Goal: Task Accomplishment & Management: Complete application form

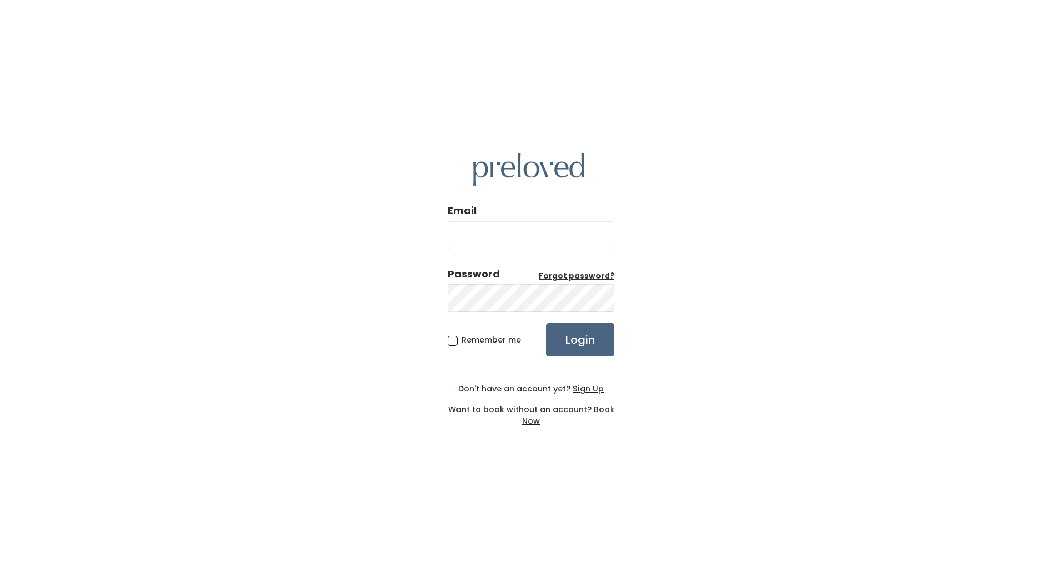
type input "[EMAIL_ADDRESS][DOMAIN_NAME]"
click at [600, 343] on input "Login" at bounding box center [580, 339] width 68 height 33
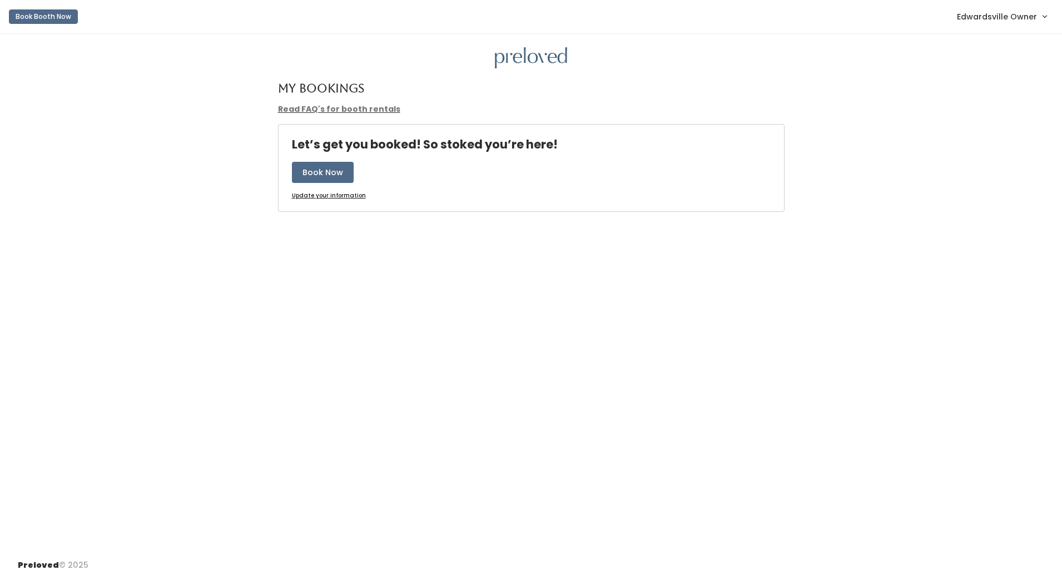
click at [1042, 19] on link "Edwardsville Owner" at bounding box center [1002, 16] width 112 height 24
click at [1006, 36] on link "Admin Home" at bounding box center [1007, 44] width 100 height 20
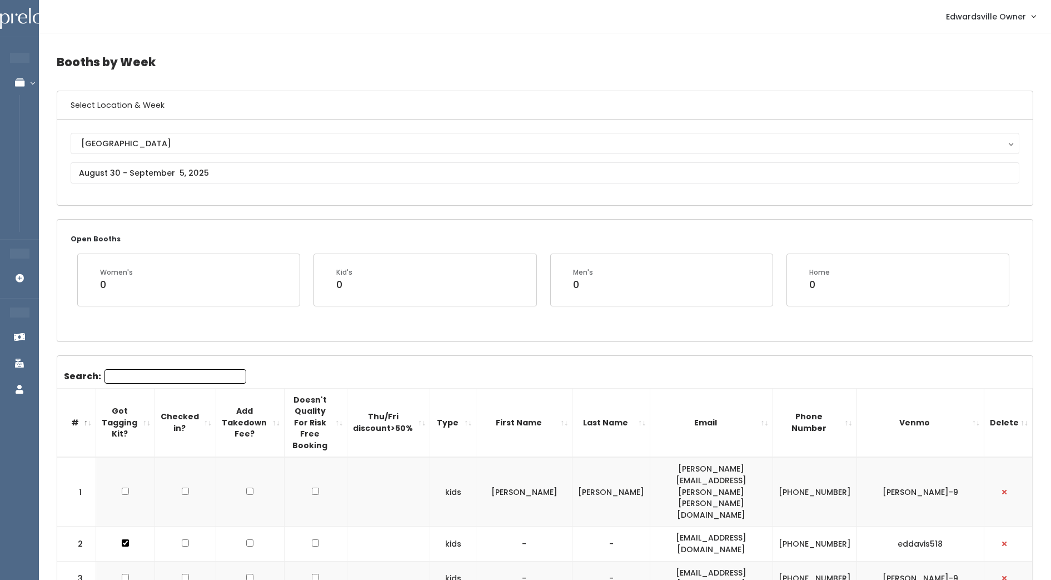
click at [186, 181] on input "text" at bounding box center [545, 172] width 949 height 21
click at [236, 197] on icon at bounding box center [231, 193] width 12 height 12
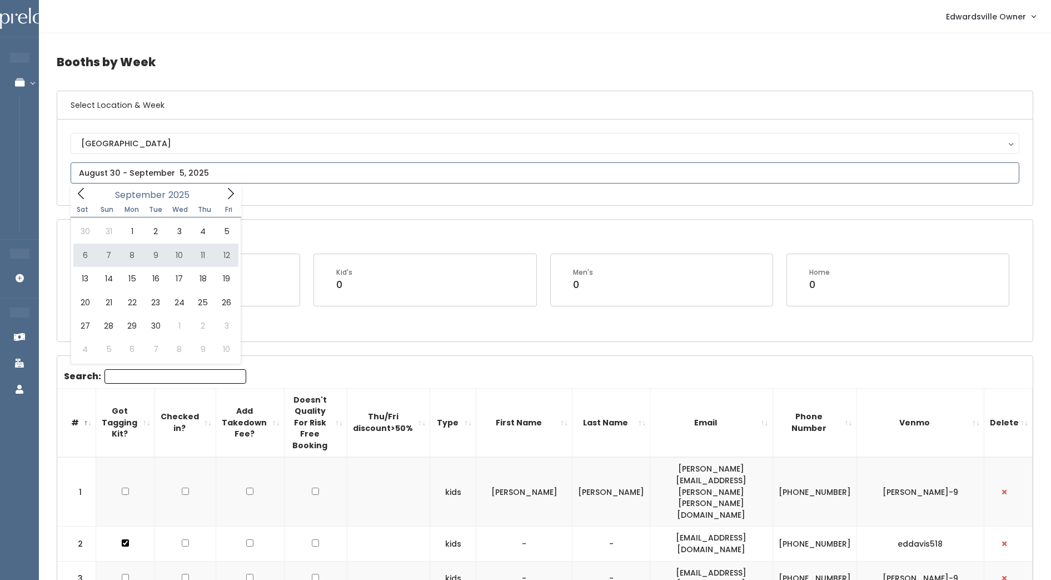
type input "September 6 to September 12"
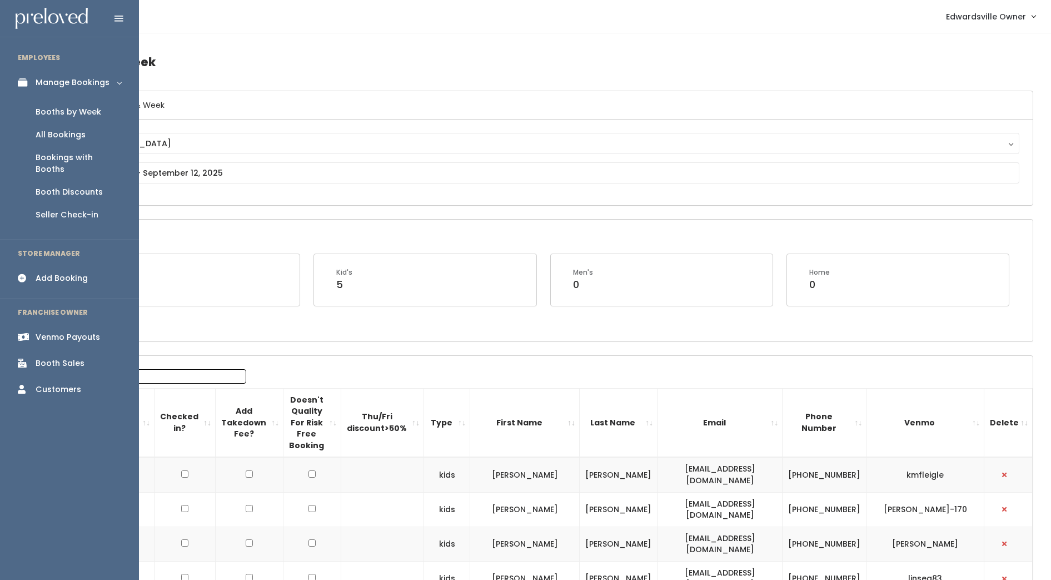
click at [43, 272] on div "Add Booking" at bounding box center [62, 278] width 52 height 12
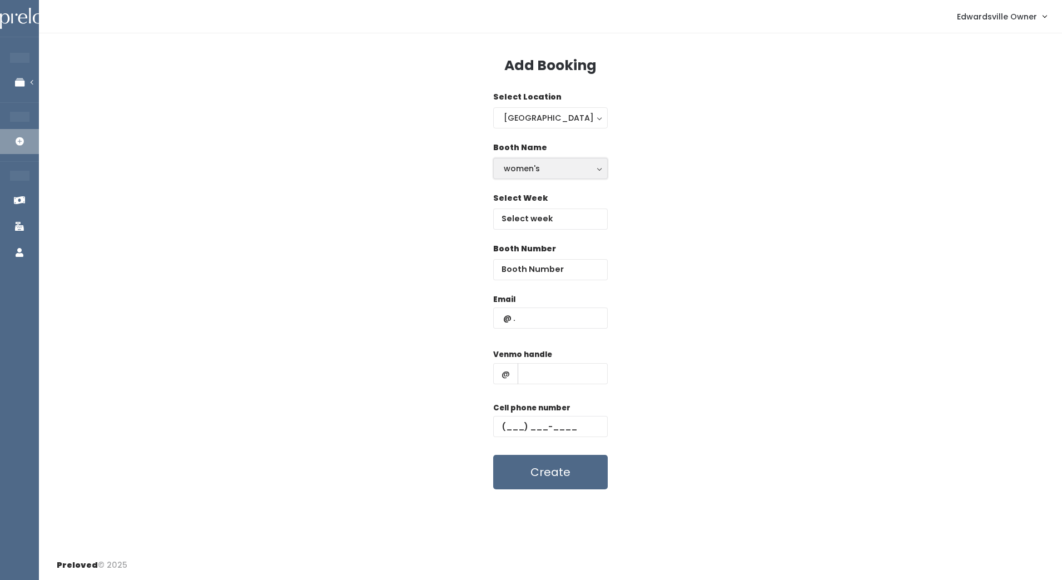
click at [594, 168] on div "women's" at bounding box center [550, 168] width 93 height 12
click at [571, 208] on link "kid's" at bounding box center [550, 213] width 113 height 20
select select "kids"
click at [572, 221] on input "text" at bounding box center [550, 219] width 115 height 21
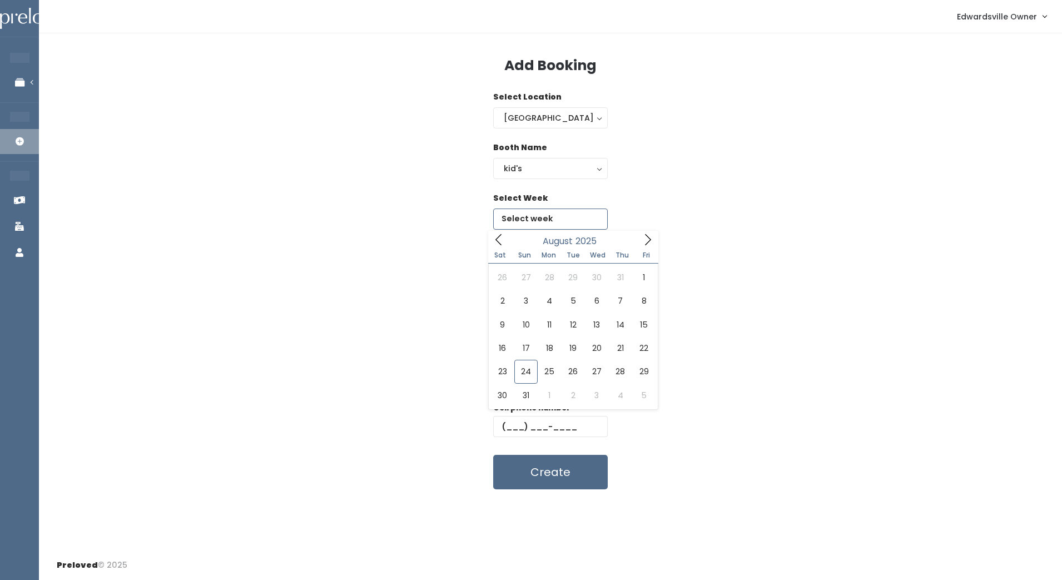
click at [651, 241] on icon at bounding box center [648, 240] width 12 height 12
type input "September 6 to September 12"
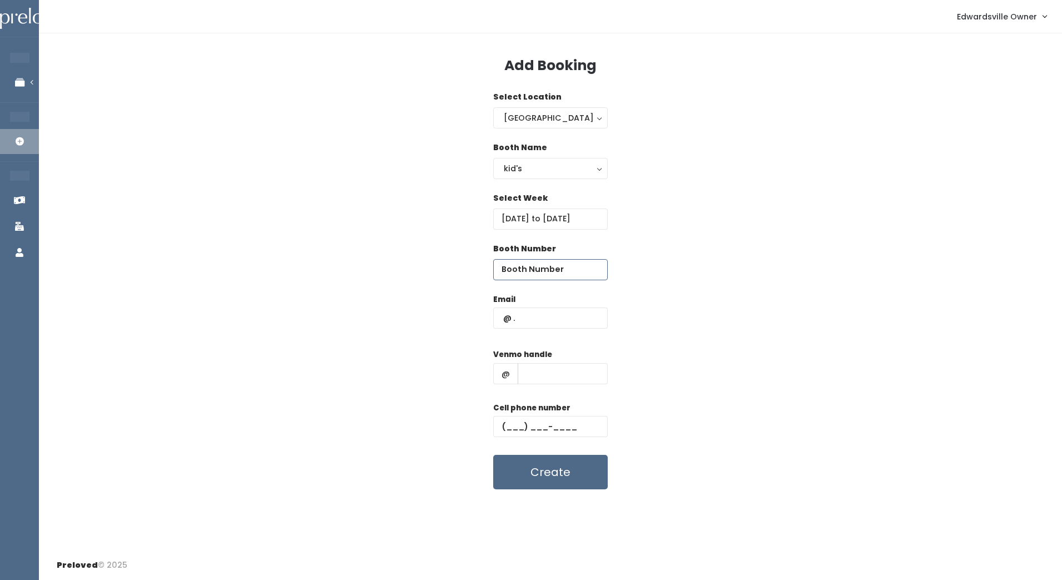
click at [550, 274] on input "number" at bounding box center [550, 269] width 115 height 21
type input "1"
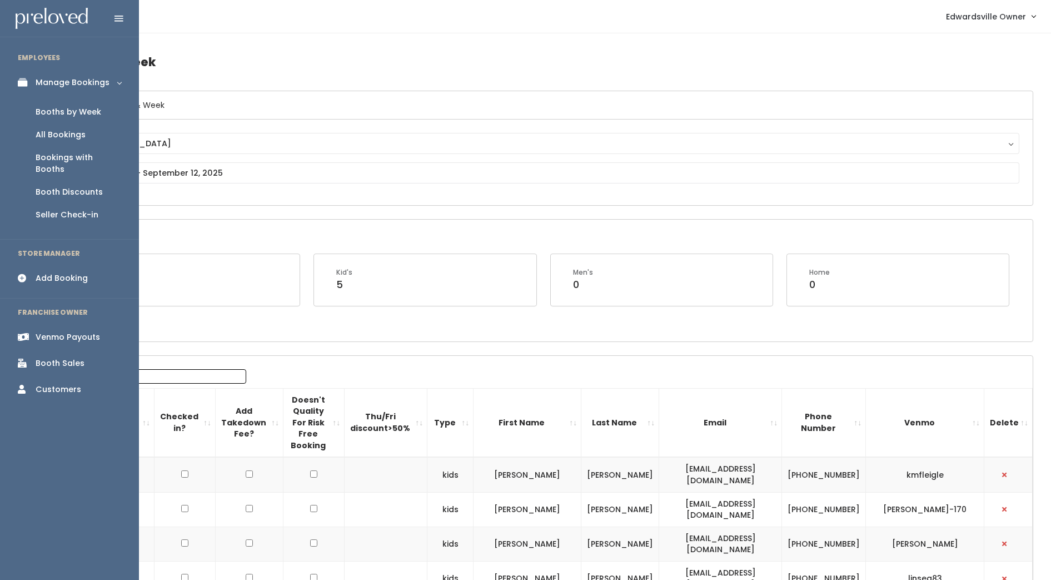
click at [37, 272] on div "Add Booking" at bounding box center [62, 278] width 52 height 12
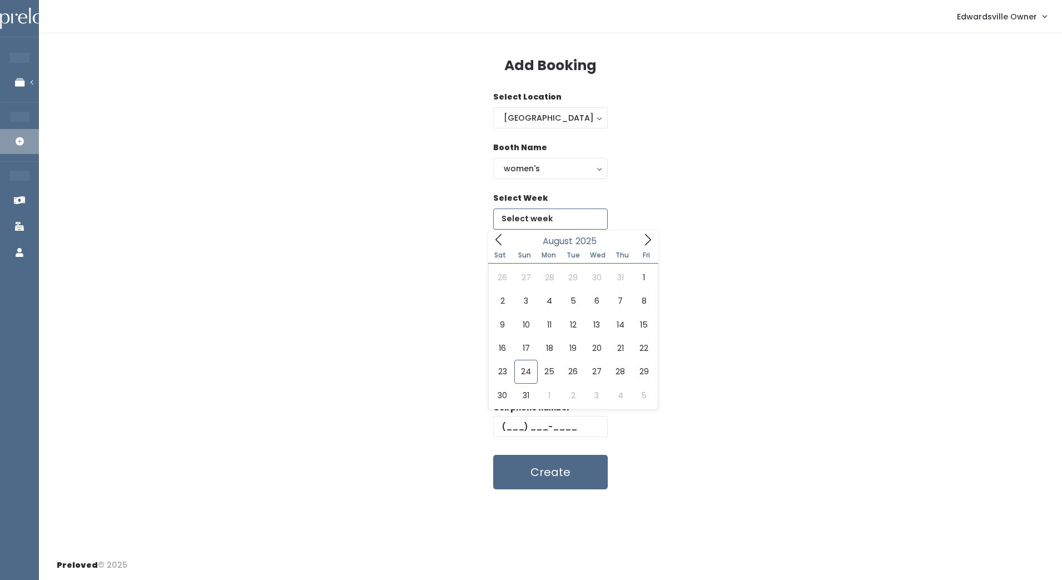
click at [552, 213] on input "text" at bounding box center [550, 219] width 115 height 21
click at [649, 241] on icon at bounding box center [648, 239] width 6 height 11
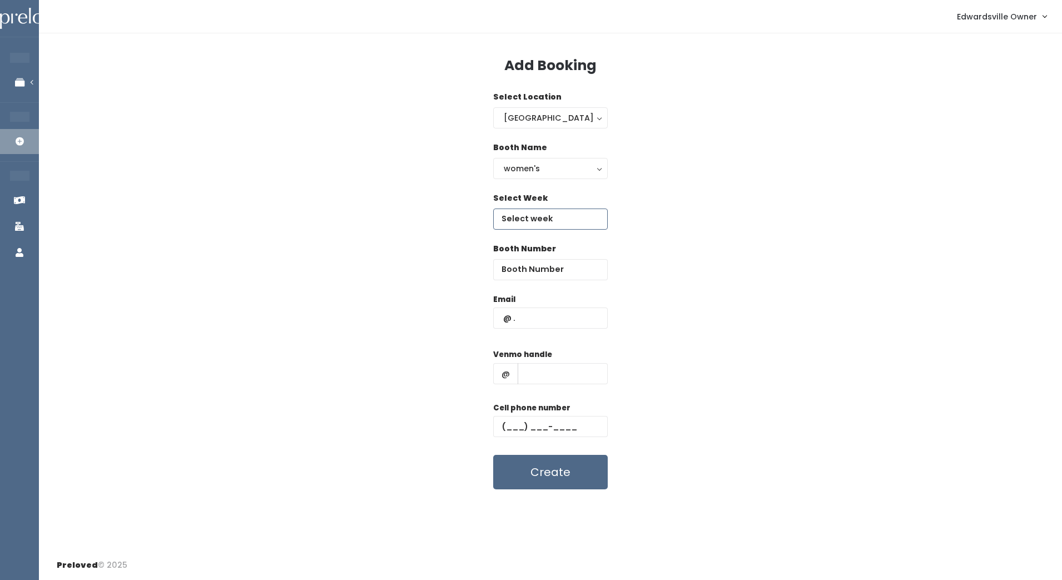
type input "September 6 to September 12"
click at [560, 272] on input "number" at bounding box center [550, 269] width 115 height 21
type input "11"
click at [555, 319] on input "text" at bounding box center [550, 317] width 115 height 21
type input "[EMAIL_ADDRESS][DOMAIN_NAME]"
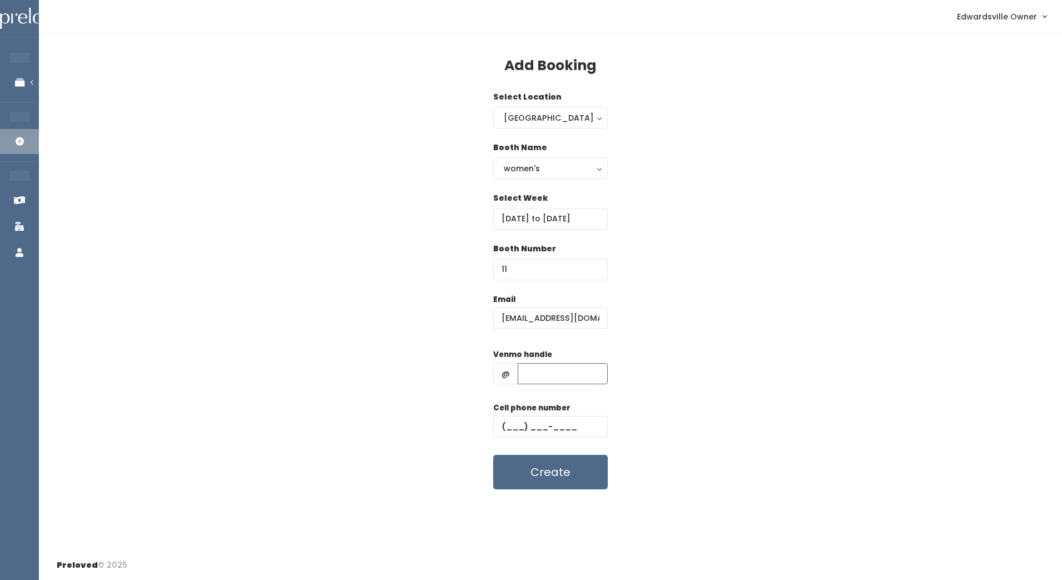
click at [524, 375] on input "text" at bounding box center [563, 373] width 90 height 21
type input "Mindy-Tinsley-1"
click at [505, 425] on input "text" at bounding box center [550, 426] width 115 height 21
click at [603, 301] on div "Email menglar@archerluxurytravel.com" at bounding box center [550, 317] width 115 height 47
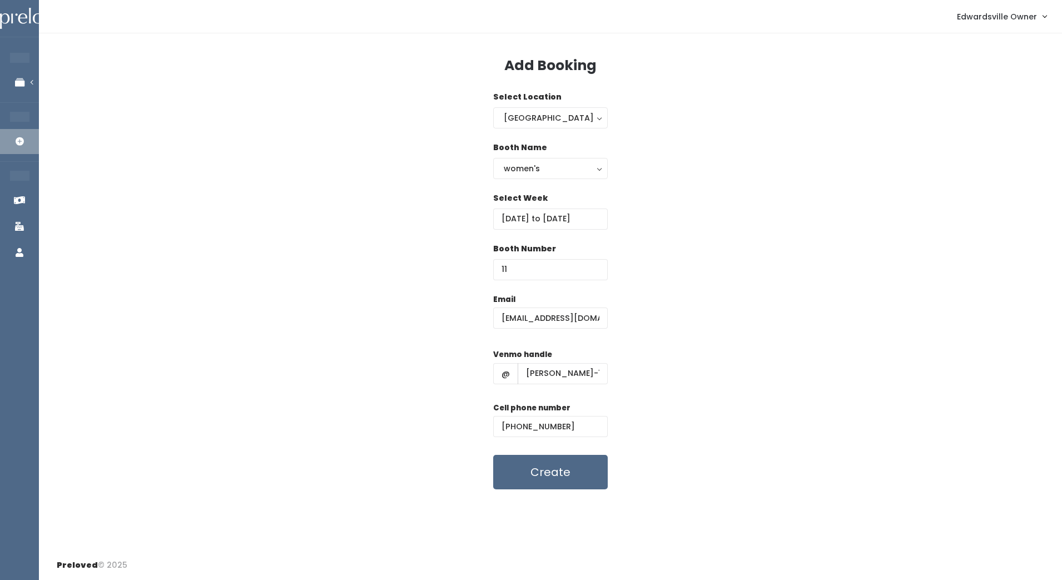
click at [603, 301] on div "Email menglar@archerluxurytravel.com" at bounding box center [550, 317] width 115 height 47
click at [570, 429] on input "[PHONE_NUMBER]" at bounding box center [550, 426] width 115 height 21
type input "(6__) ___-____"
click at [520, 432] on input "text" at bounding box center [550, 426] width 115 height 21
type input "(618) 410-1975"
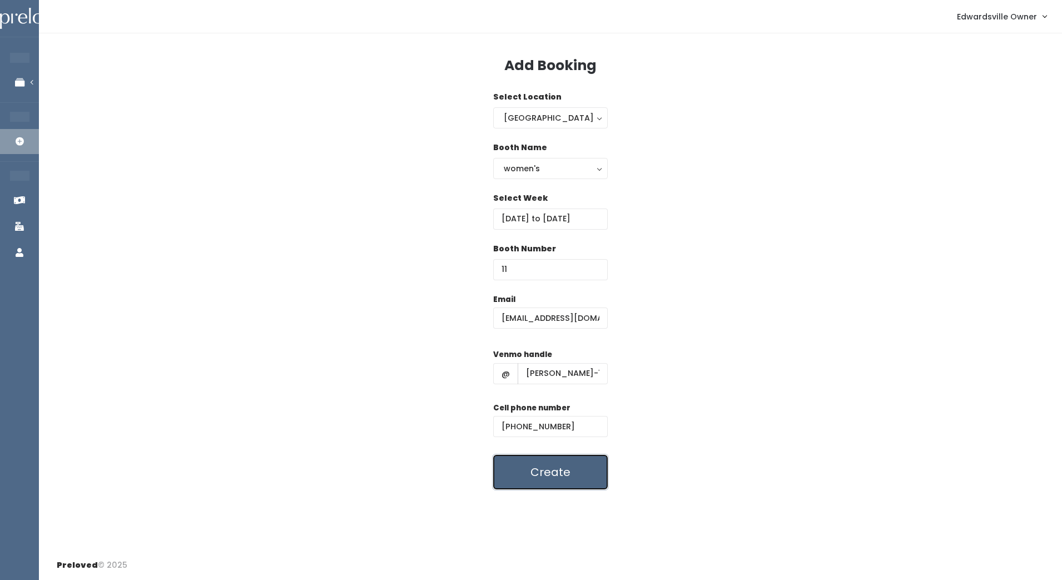
click at [579, 470] on button "Create" at bounding box center [550, 472] width 115 height 34
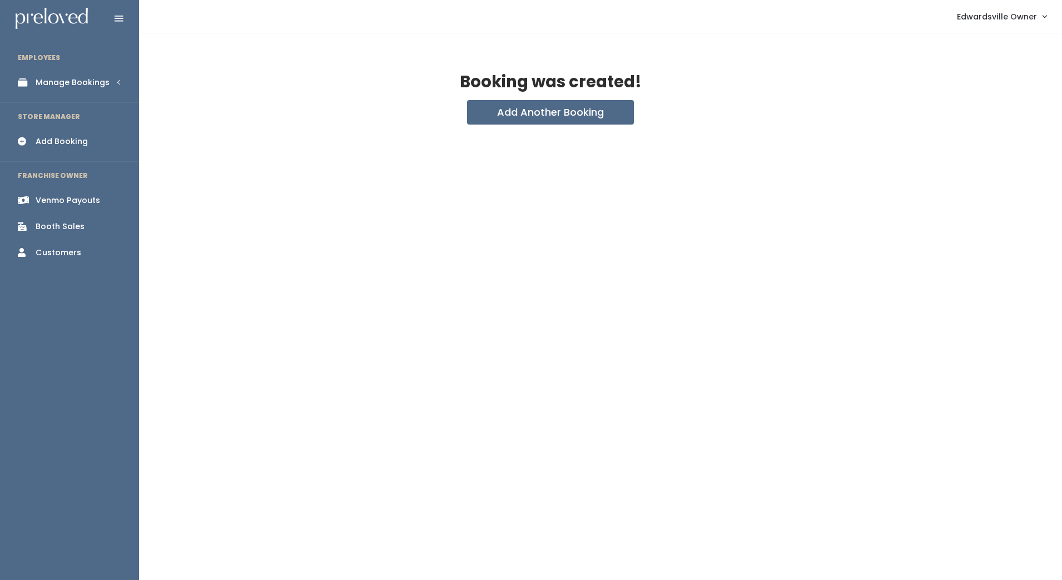
click at [49, 90] on link "Manage Bookings" at bounding box center [69, 82] width 139 height 25
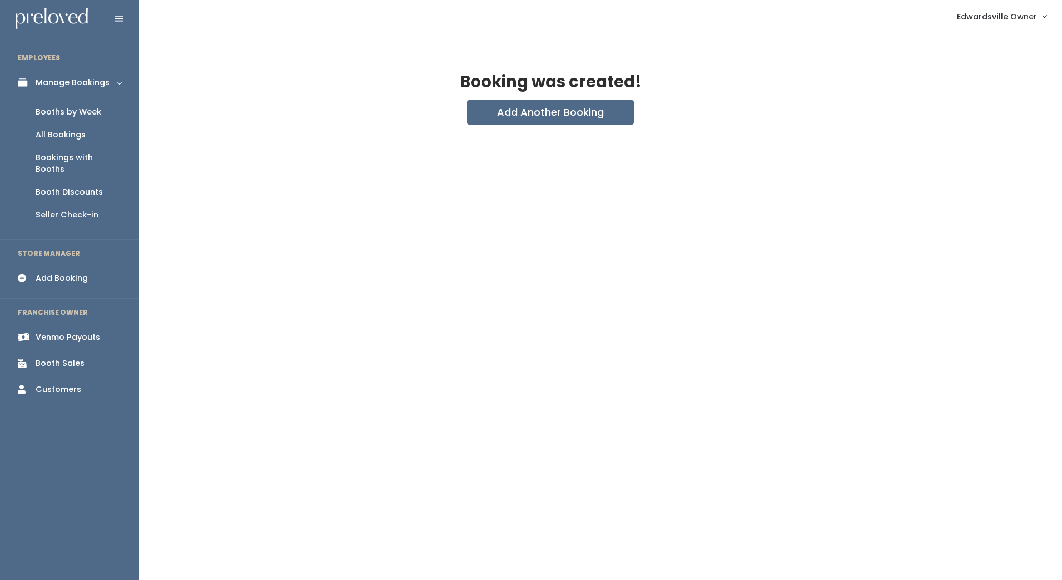
click at [63, 130] on div "All Bookings" at bounding box center [61, 135] width 50 height 12
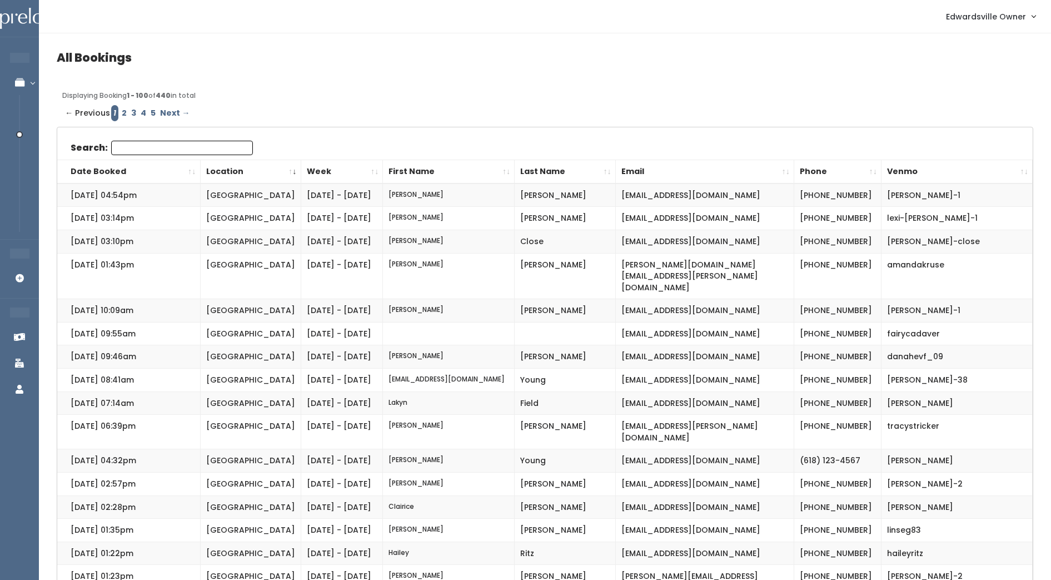
click at [173, 148] on input "Search:" at bounding box center [182, 148] width 142 height 14
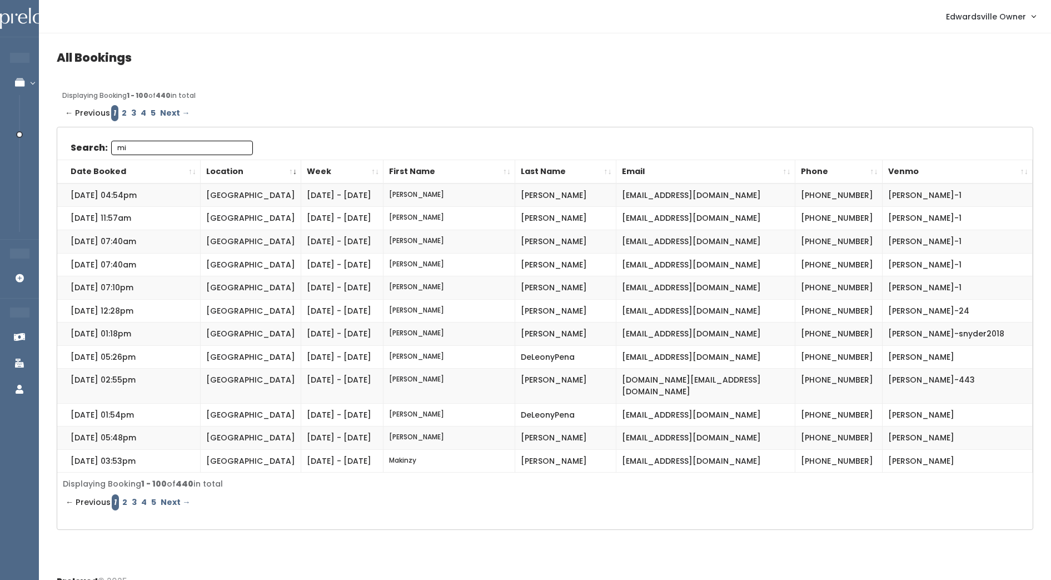
click at [173, 148] on input "mi" at bounding box center [182, 148] width 142 height 14
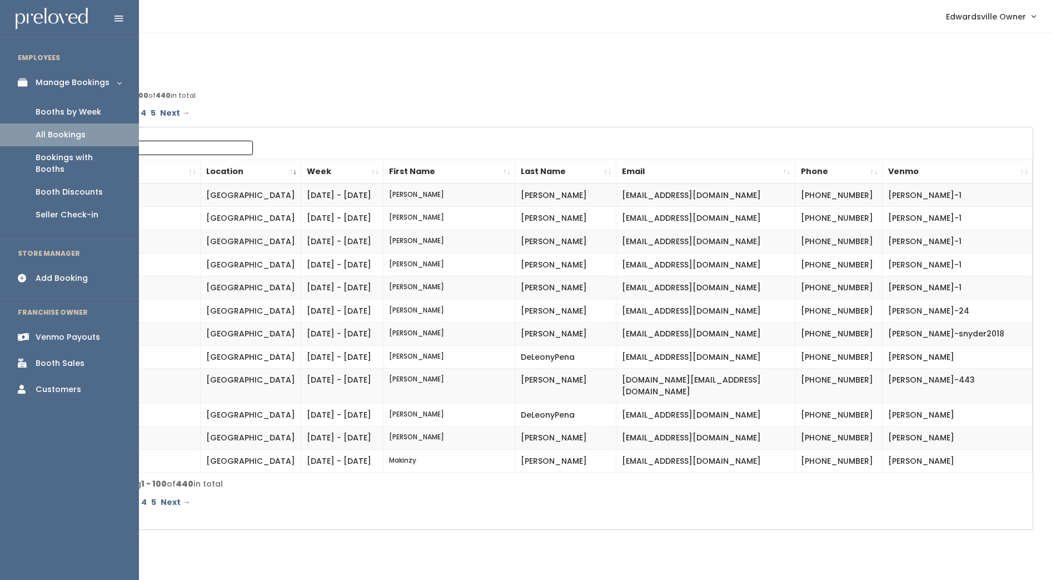
type input "mi"
click at [59, 112] on div "Booths by Week" at bounding box center [69, 112] width 66 height 12
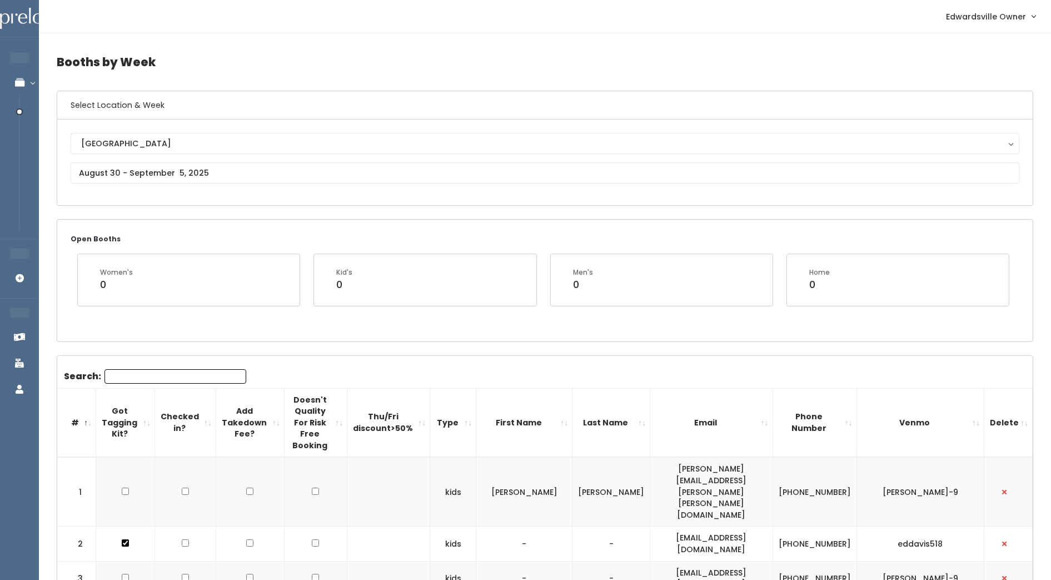
click at [345, 13] on div "Edwardsville Owner My bookings Account settings Logout" at bounding box center [547, 16] width 999 height 24
click at [112, 168] on input "text" at bounding box center [545, 172] width 949 height 21
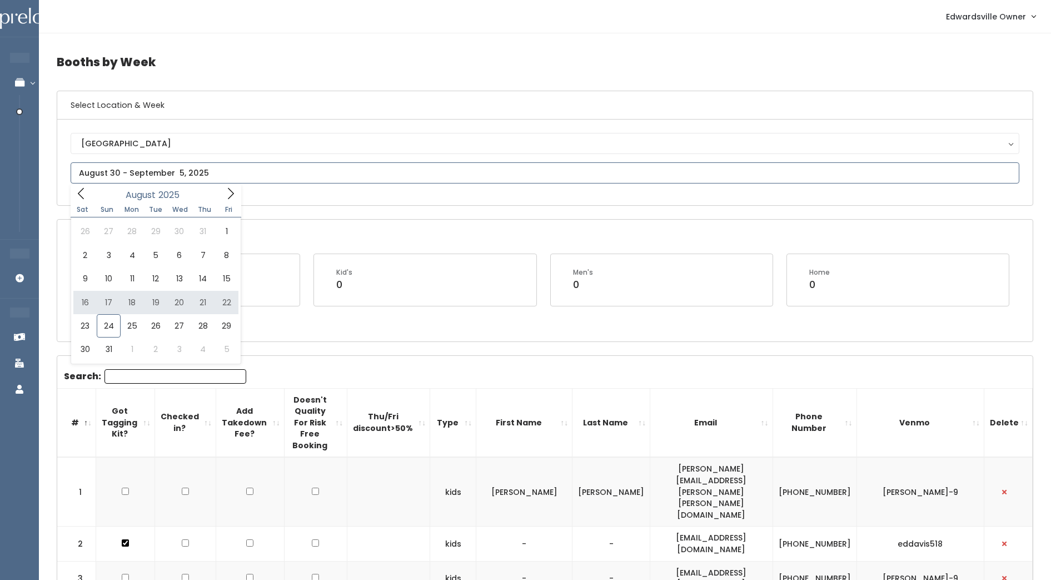
type input "[DATE] to [DATE]"
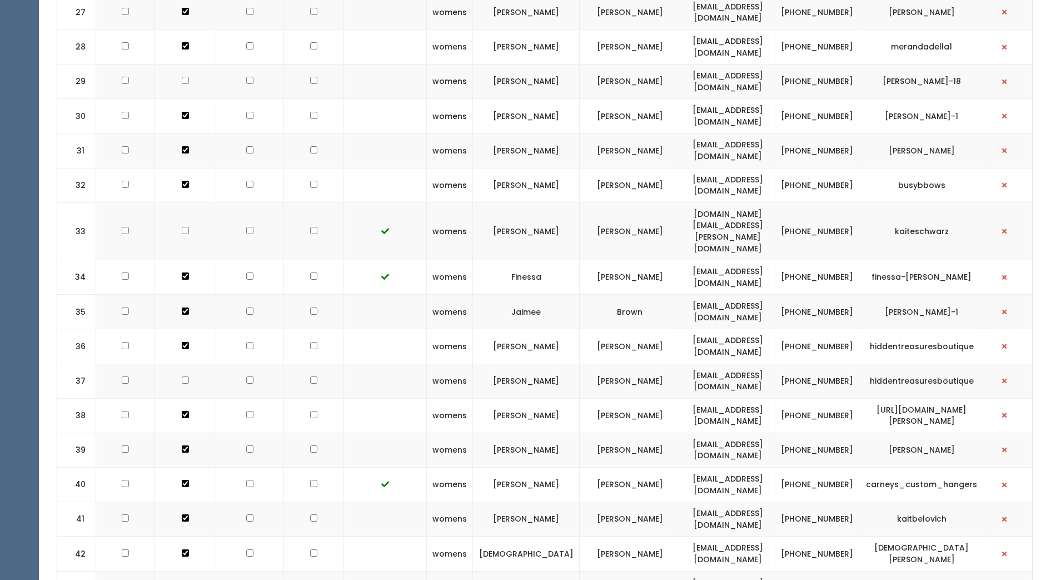
scroll to position [1257, 0]
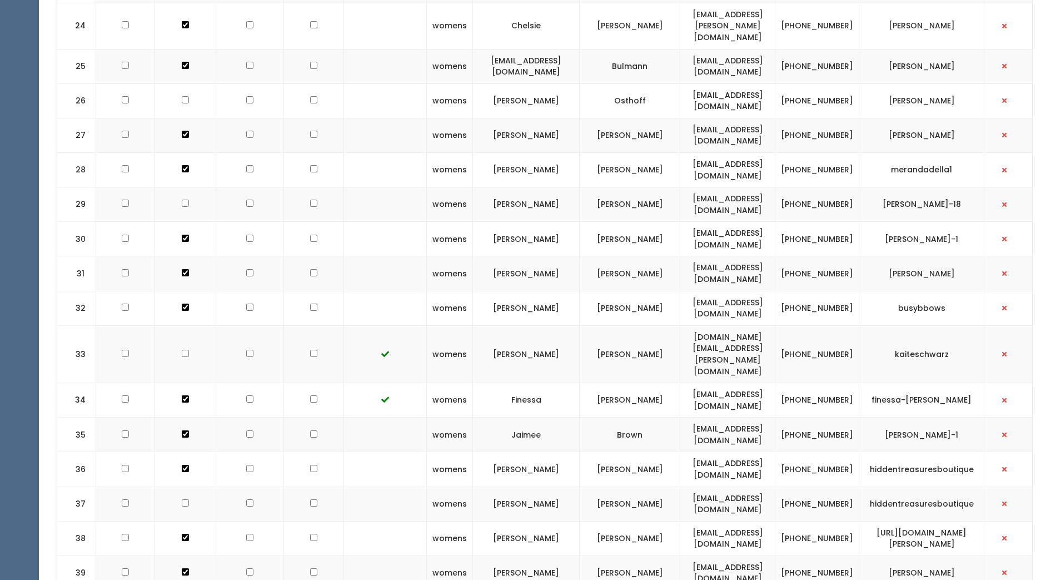
click at [985, 452] on td "hiddentreasuresboutique" at bounding box center [922, 469] width 125 height 34
drag, startPoint x: 895, startPoint y: 421, endPoint x: 1064, endPoint y: 615, distance: 257.3
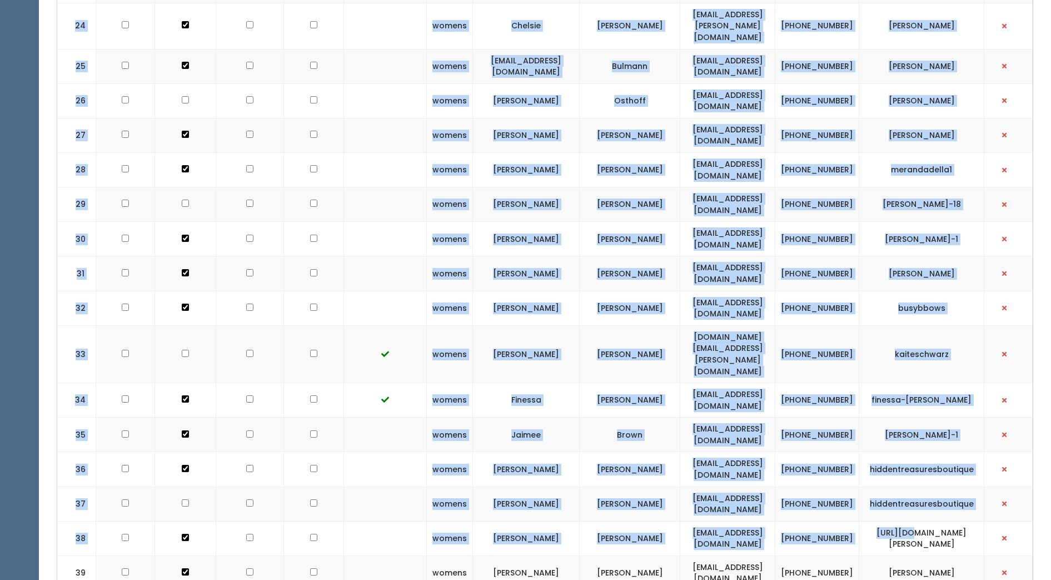
scroll to position [1446, 0]
